Goal: Task Accomplishment & Management: Use online tool/utility

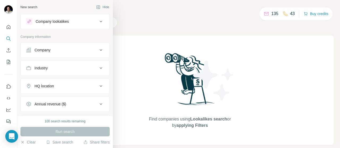
click at [71, 52] on div "Company" at bounding box center [62, 50] width 72 height 5
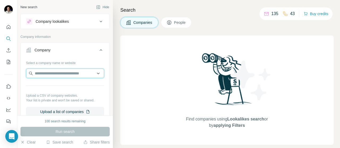
click at [62, 74] on input "text" at bounding box center [65, 74] width 78 height 10
paste input "**********"
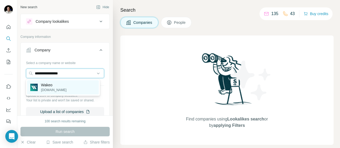
type input "**********"
click at [52, 88] on p "[DOMAIN_NAME]" at bounding box center [53, 90] width 25 height 5
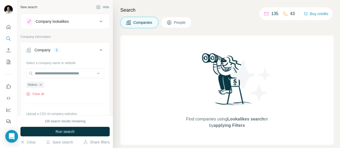
click at [79, 24] on div "Company lookalikes" at bounding box center [62, 21] width 72 height 6
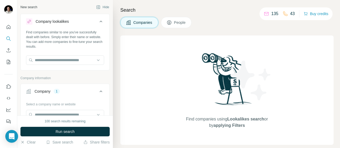
click at [79, 24] on div "Company lookalikes" at bounding box center [62, 21] width 72 height 6
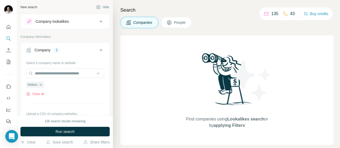
click at [174, 24] on span "People" at bounding box center [180, 22] width 12 height 5
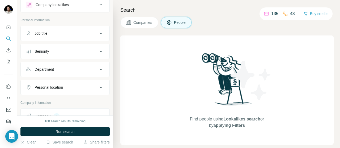
scroll to position [16, 0]
click at [53, 28] on button "Job title" at bounding box center [65, 33] width 89 height 13
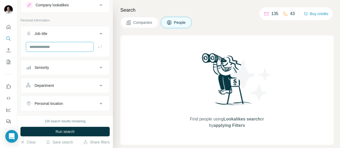
click at [48, 47] on input "text" at bounding box center [59, 47] width 67 height 10
type input "*"
type input "***"
click at [98, 47] on icon "button" at bounding box center [100, 46] width 4 height 3
click at [78, 48] on input "text" at bounding box center [59, 47] width 67 height 10
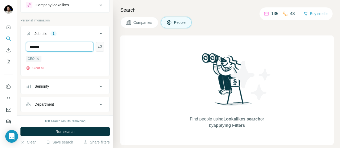
type input "*******"
click at [98, 47] on icon "button" at bounding box center [100, 46] width 4 height 3
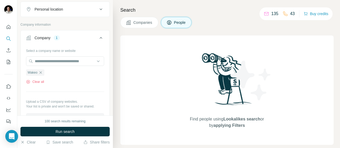
scroll to position [130, 0]
drag, startPoint x: 42, startPoint y: 71, endPoint x: 40, endPoint y: 73, distance: 2.8
click at [40, 73] on icon "button" at bounding box center [41, 72] width 4 height 4
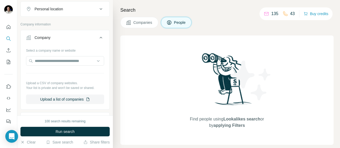
click at [40, 73] on div "Select a company name or website Upload a CSV of company websites. Your list is…" at bounding box center [65, 75] width 78 height 58
click at [48, 56] on input "text" at bounding box center [65, 61] width 78 height 10
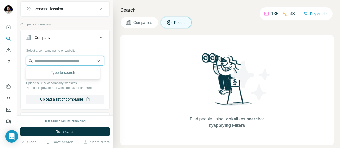
paste input "**********"
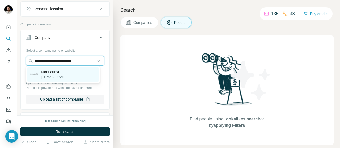
type input "**********"
click at [52, 73] on p "Manucurist" at bounding box center [53, 72] width 25 height 5
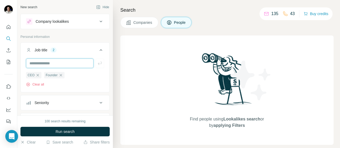
click at [65, 64] on input "text" at bounding box center [59, 64] width 67 height 10
type input "***"
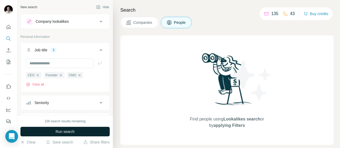
click at [67, 132] on span "Run search" at bounding box center [64, 131] width 19 height 5
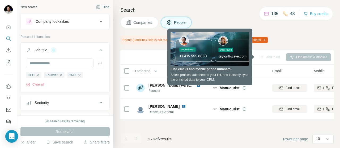
click at [196, 130] on div "Sync to Pipedrive Add to list Find emails & mobiles 0 selected People Company E…" at bounding box center [226, 99] width 213 height 99
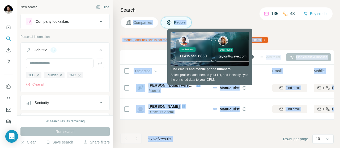
drag, startPoint x: 196, startPoint y: 130, endPoint x: 221, endPoint y: 10, distance: 122.8
click at [221, 10] on div "Search Companies People Phone (Landline) field is not mapped, this value will n…" at bounding box center [226, 74] width 227 height 148
click at [221, 10] on h4 "Search" at bounding box center [226, 9] width 213 height 7
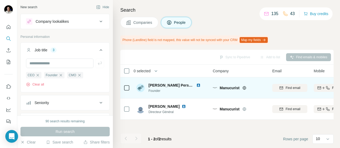
click at [196, 84] on img at bounding box center [198, 85] width 4 height 4
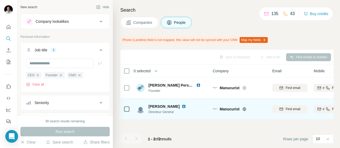
click at [182, 107] on img at bounding box center [184, 107] width 4 height 4
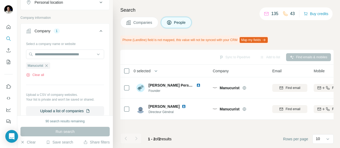
scroll to position [147, 0]
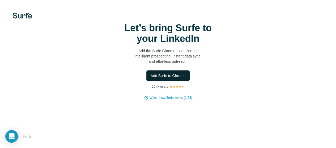
click at [146, 81] on button "Add Surfe to Chrome" at bounding box center [168, 76] width 44 height 11
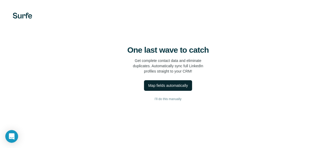
click at [148, 88] on div "Map fields automatically" at bounding box center [168, 85] width 40 height 5
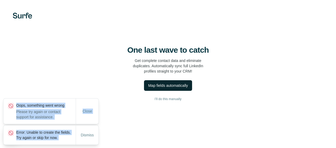
drag, startPoint x: 122, startPoint y: 121, endPoint x: 79, endPoint y: 138, distance: 46.5
click at [79, 138] on div "One last wave to catch Get complete contact data and eliminate duplicates. Auto…" at bounding box center [168, 74] width 336 height 148
click at [85, 133] on span "Dismiss" at bounding box center [87, 135] width 13 height 5
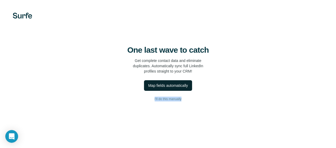
click at [102, 125] on div "One last wave to catch Get complete contact data and eliminate duplicates. Auto…" at bounding box center [168, 74] width 336 height 148
click at [148, 88] on div "Map fields automatically" at bounding box center [168, 85] width 40 height 5
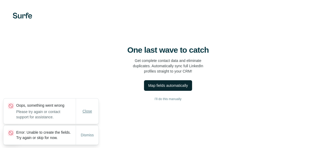
click at [84, 109] on span "Close" at bounding box center [88, 111] width 10 height 5
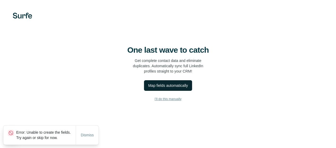
drag, startPoint x: 86, startPoint y: 133, endPoint x: 84, endPoint y: 116, distance: 17.3
click at [84, 116] on div "One last wave to catch Get complete contact data and eliminate duplicates. Auto…" at bounding box center [168, 74] width 336 height 148
click at [155, 102] on span "I’ll do this manually" at bounding box center [168, 99] width 27 height 5
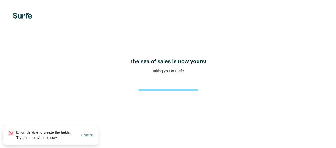
click at [91, 134] on span "Dismiss" at bounding box center [87, 135] width 13 height 5
